Goal: Navigation & Orientation: Find specific page/section

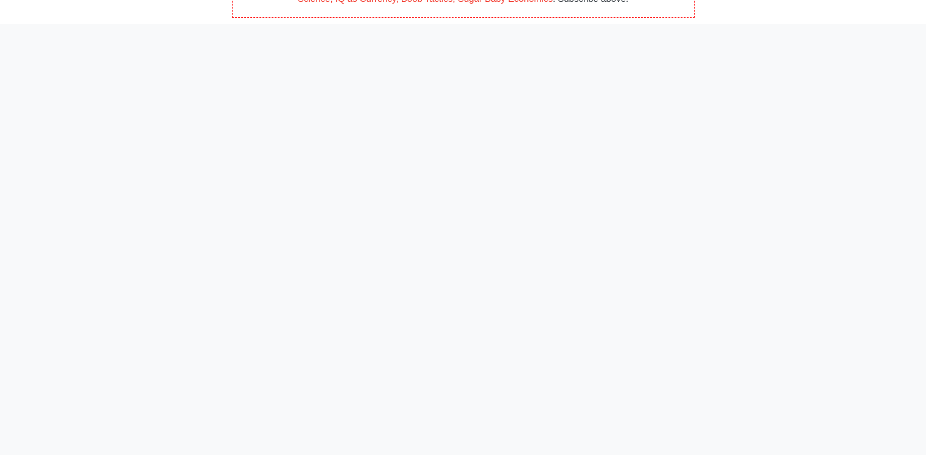
scroll to position [183, 0]
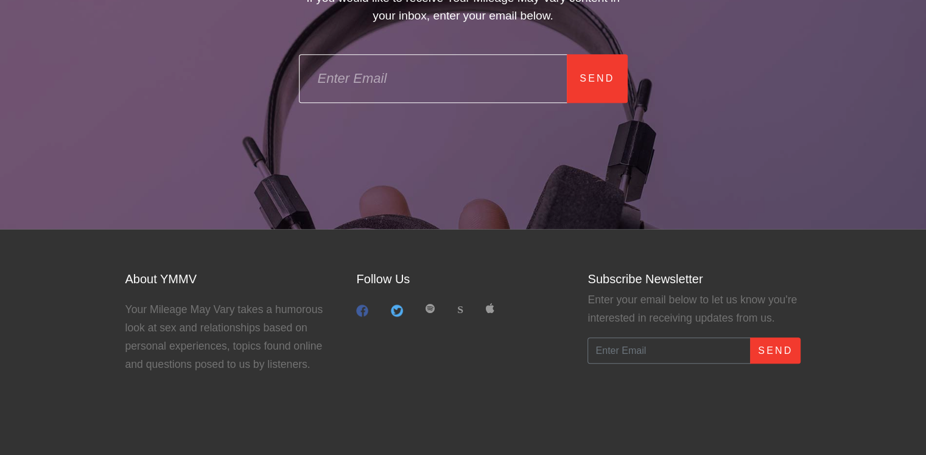
scroll to position [852, 0]
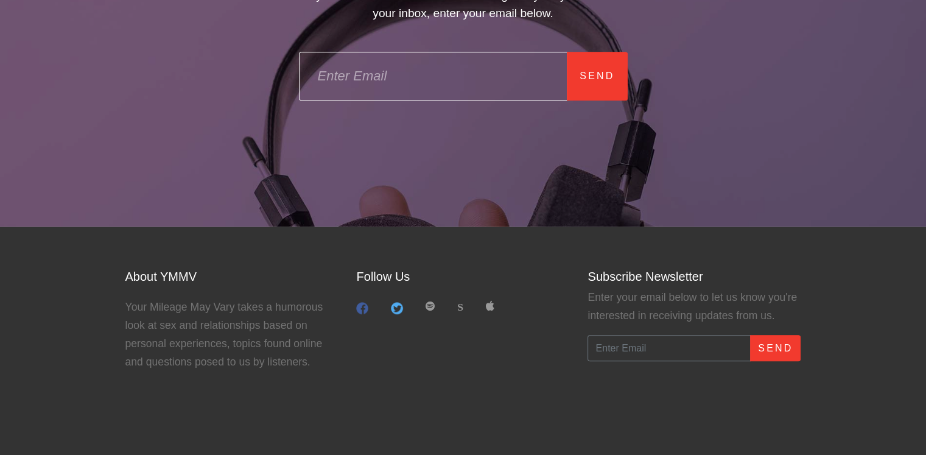
click at [180, 278] on h3 "About YMMV" at bounding box center [231, 276] width 213 height 15
click at [151, 278] on h3 "About YMMV" at bounding box center [231, 276] width 213 height 15
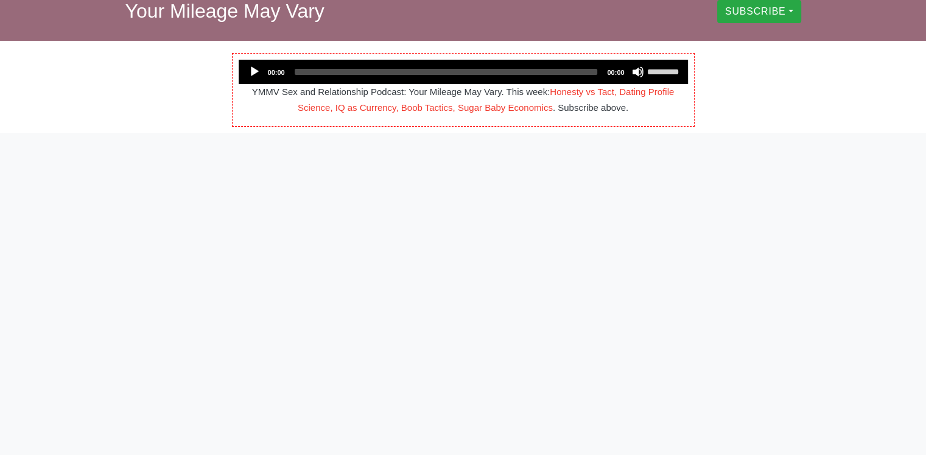
scroll to position [0, 0]
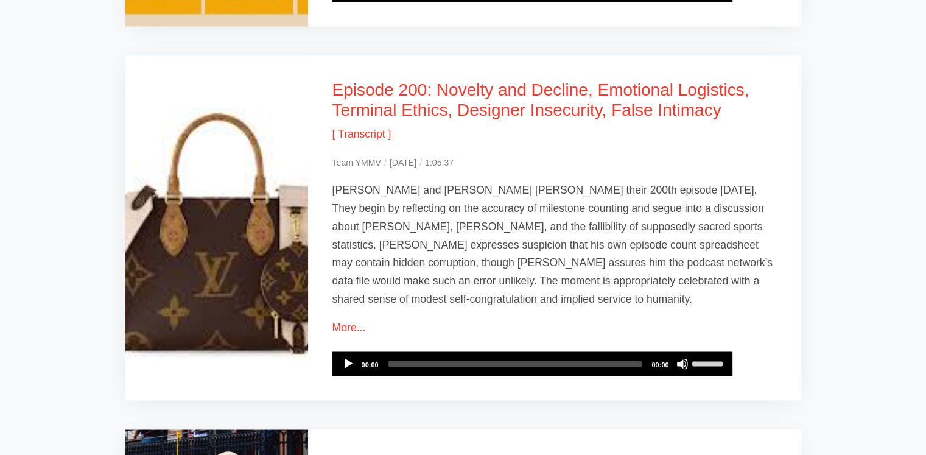
scroll to position [2009, 0]
